Goal: Use online tool/utility: Utilize a website feature to perform a specific function

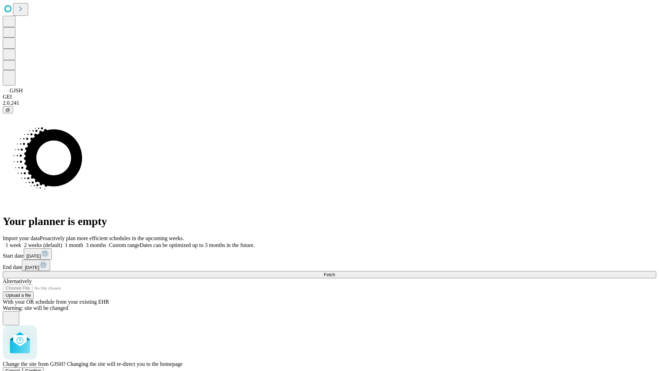
click at [42, 368] on span "Confirm" at bounding box center [33, 370] width 16 height 5
click at [83, 242] on label "1 month" at bounding box center [72, 245] width 21 height 6
click at [335, 272] on span "Fetch" at bounding box center [329, 274] width 11 height 5
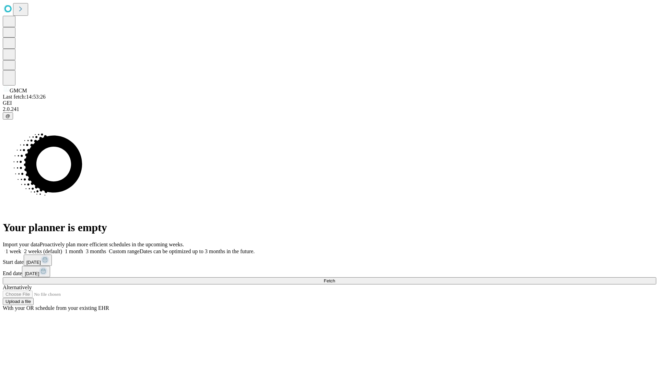
click at [83, 248] on label "1 month" at bounding box center [72, 251] width 21 height 6
click at [335, 278] on span "Fetch" at bounding box center [329, 280] width 11 height 5
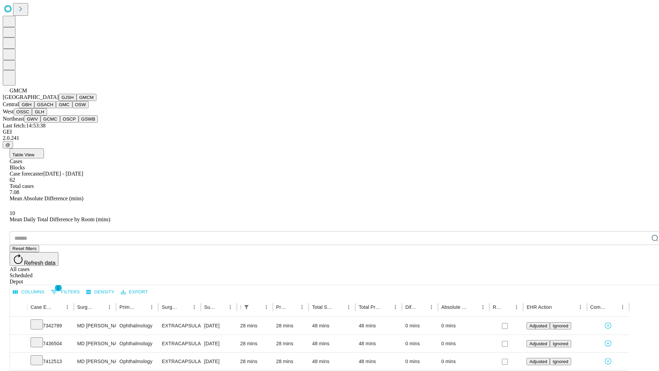
click at [34, 108] on button "GBH" at bounding box center [26, 104] width 15 height 7
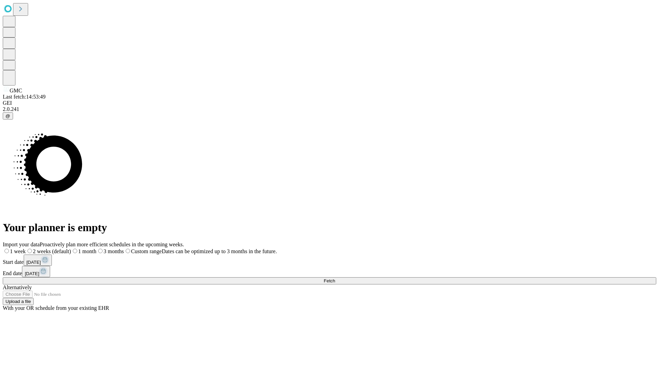
click at [96, 248] on label "1 month" at bounding box center [83, 251] width 25 height 6
click at [335, 278] on span "Fetch" at bounding box center [329, 280] width 11 height 5
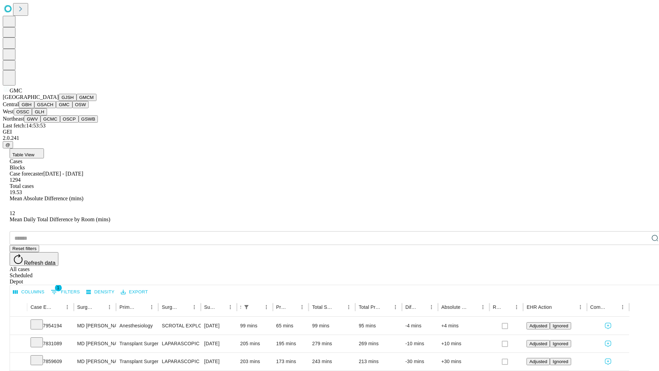
click at [72, 108] on button "OSW" at bounding box center [80, 104] width 16 height 7
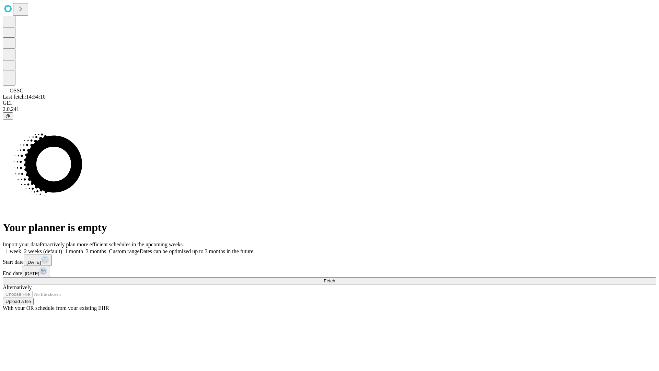
click at [83, 248] on label "1 month" at bounding box center [72, 251] width 21 height 6
click at [335, 278] on span "Fetch" at bounding box center [329, 280] width 11 height 5
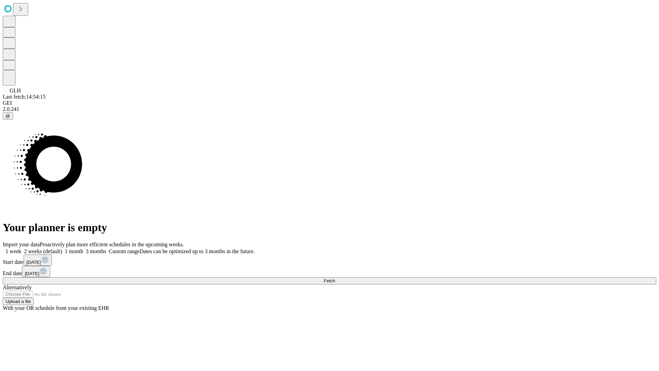
click at [335, 278] on span "Fetch" at bounding box center [329, 280] width 11 height 5
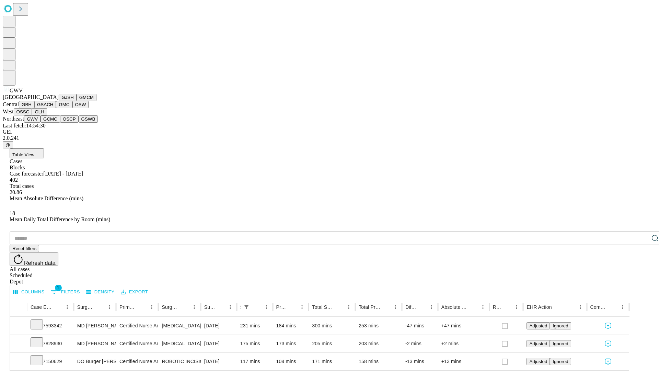
click at [53, 123] on button "GCMC" at bounding box center [51, 118] width 20 height 7
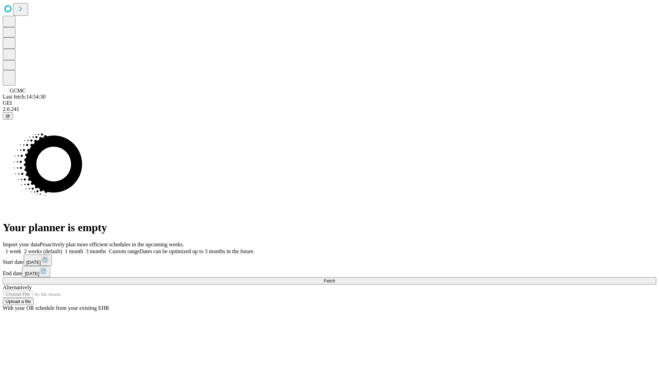
click at [83, 248] on label "1 month" at bounding box center [72, 251] width 21 height 6
click at [335, 278] on span "Fetch" at bounding box center [329, 280] width 11 height 5
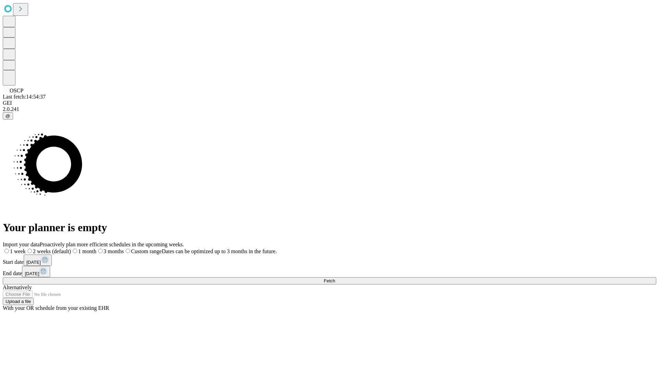
click at [96, 248] on label "1 month" at bounding box center [83, 251] width 25 height 6
click at [335, 278] on span "Fetch" at bounding box center [329, 280] width 11 height 5
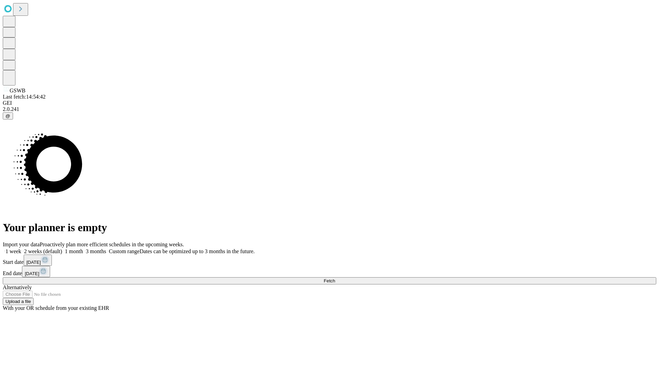
click at [335, 278] on span "Fetch" at bounding box center [329, 280] width 11 height 5
